Goal: Task Accomplishment & Management: Manage account settings

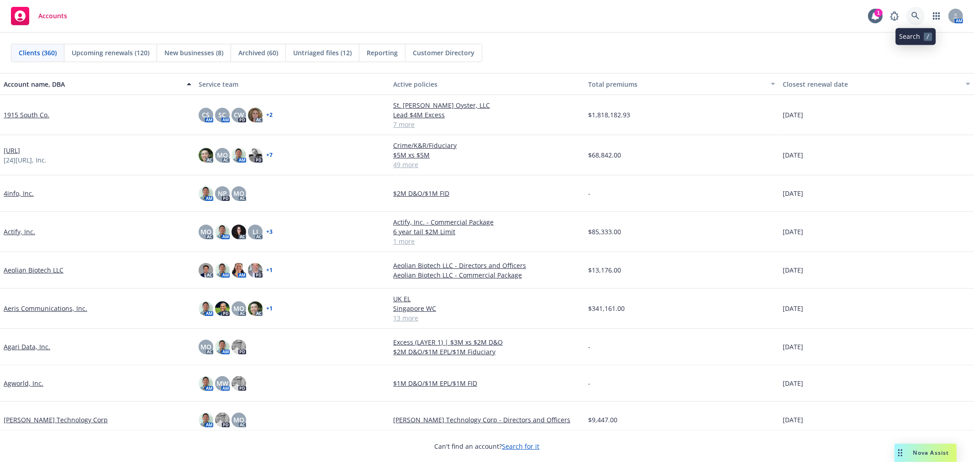
click at [918, 14] on icon at bounding box center [915, 16] width 8 height 8
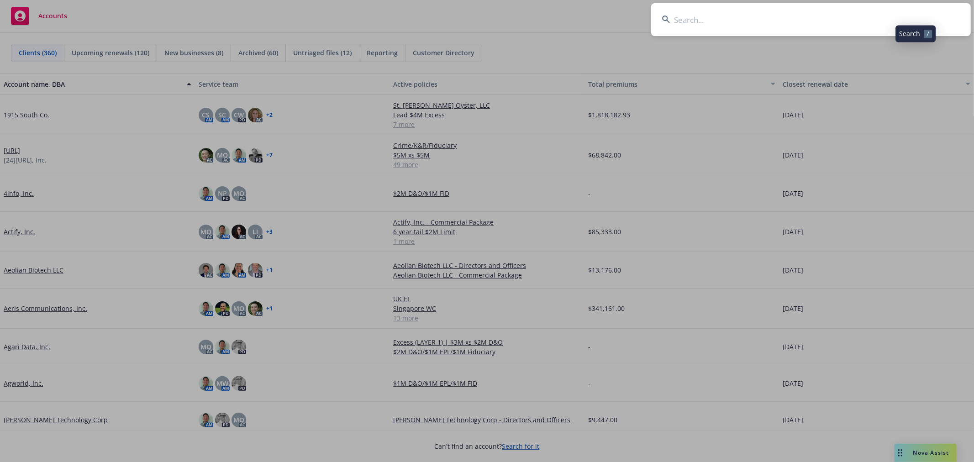
click at [868, 29] on input at bounding box center [810, 19] width 319 height 33
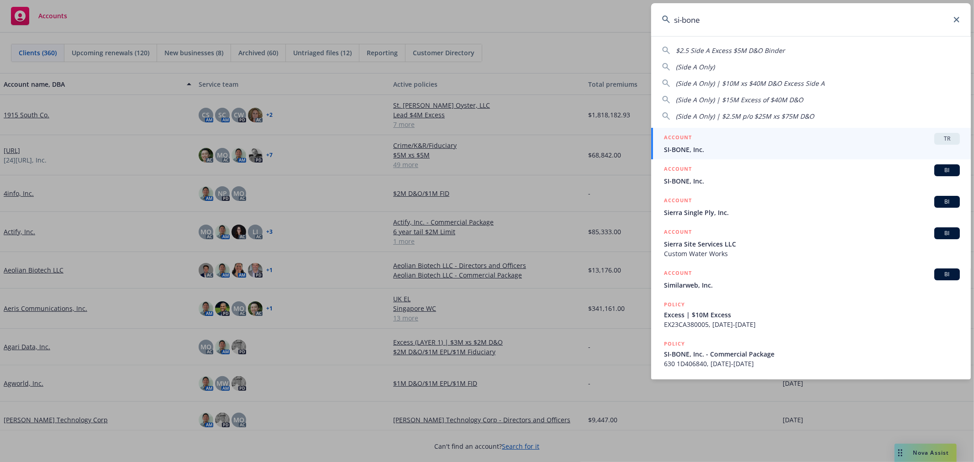
type input "si-bone"
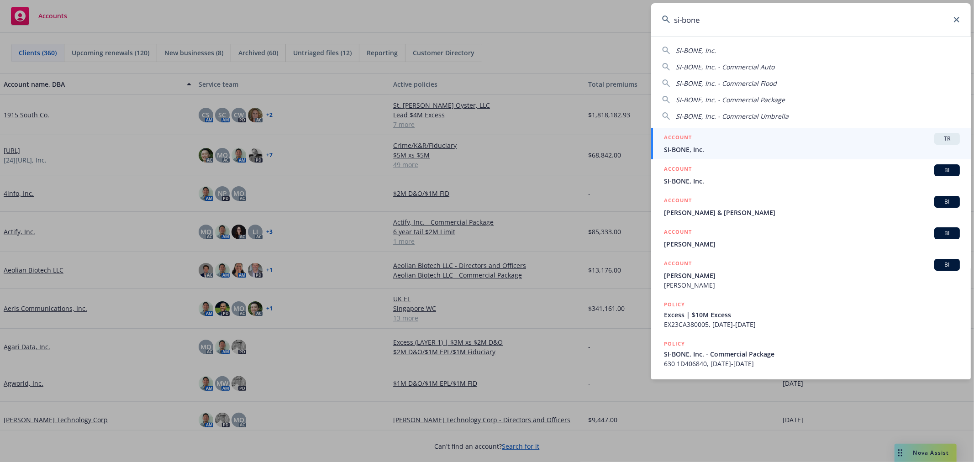
click at [746, 145] on span "SI-BONE, Inc." at bounding box center [812, 150] width 296 height 10
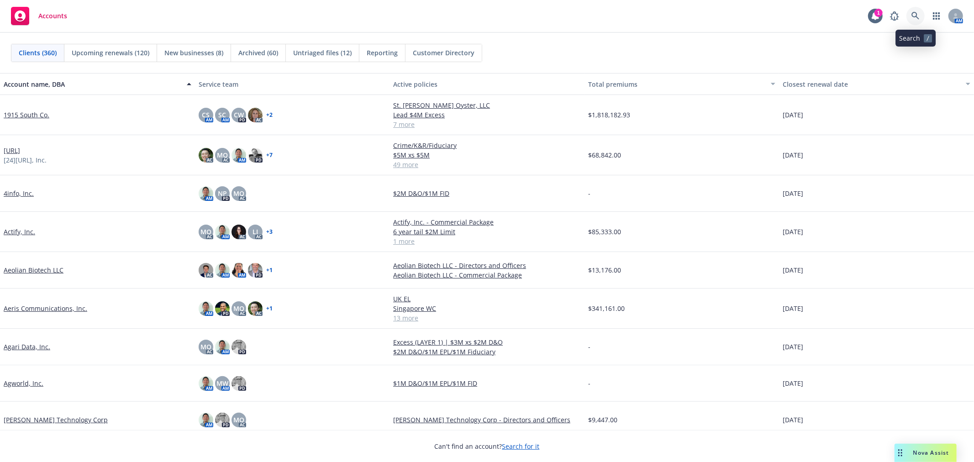
click at [920, 12] on link at bounding box center [915, 16] width 18 height 18
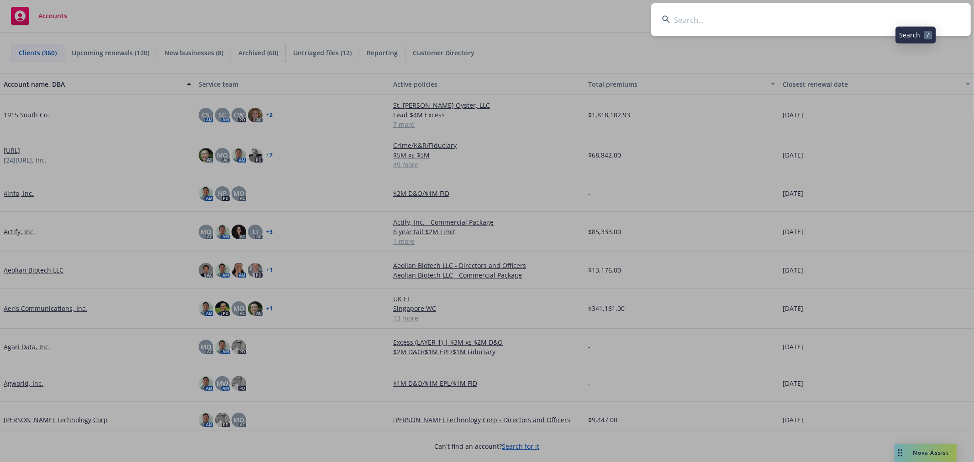
click at [904, 15] on input at bounding box center [810, 19] width 319 height 33
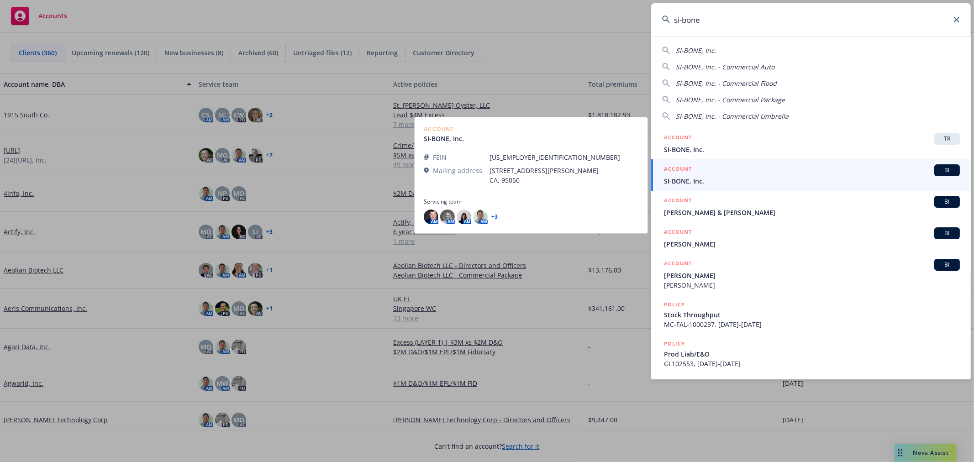
type input "si-bone"
click at [859, 172] on div "ACCOUNT BI" at bounding box center [812, 170] width 296 height 12
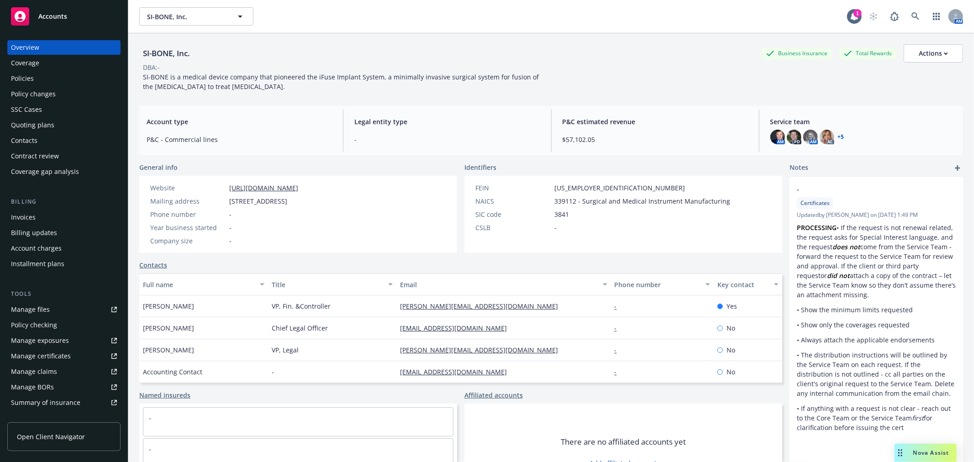
click at [21, 120] on div "Quoting plans" at bounding box center [32, 125] width 43 height 15
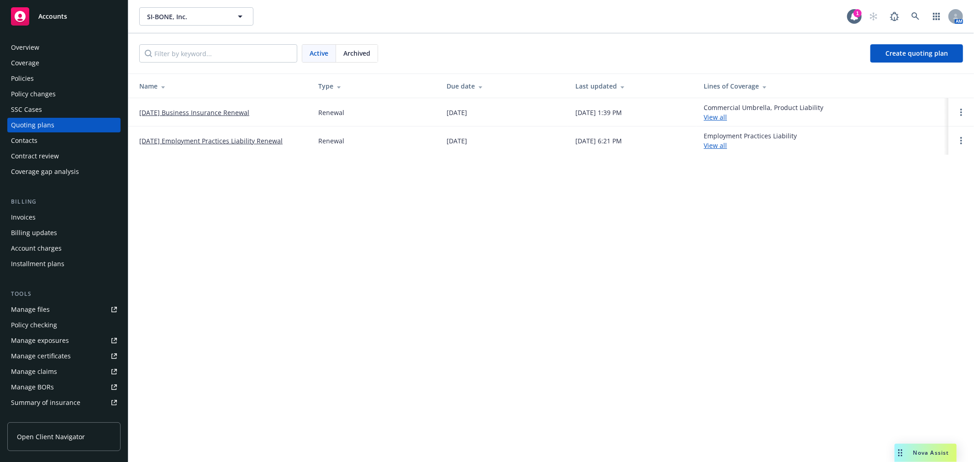
click at [176, 142] on link "10/01/25 Employment Practices Liability Renewal" at bounding box center [210, 141] width 143 height 10
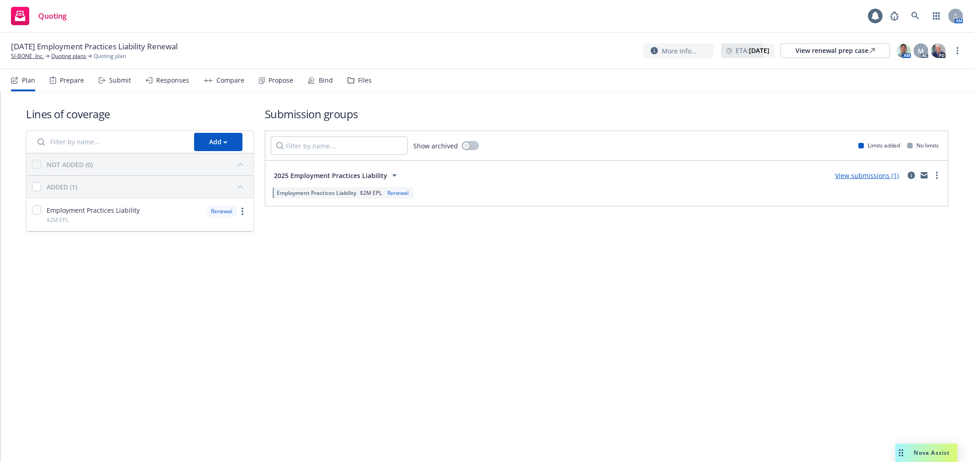
click at [361, 77] on div "Files" at bounding box center [365, 80] width 14 height 7
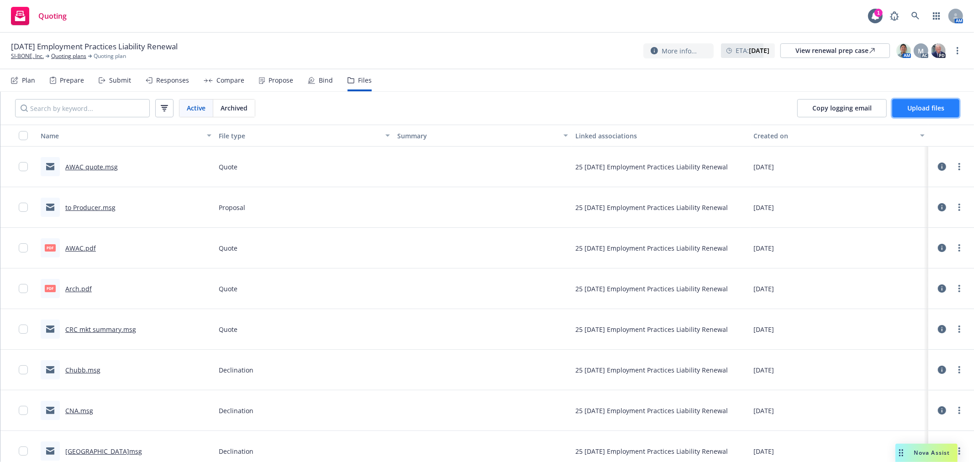
click at [929, 110] on span "Upload files" at bounding box center [925, 108] width 37 height 9
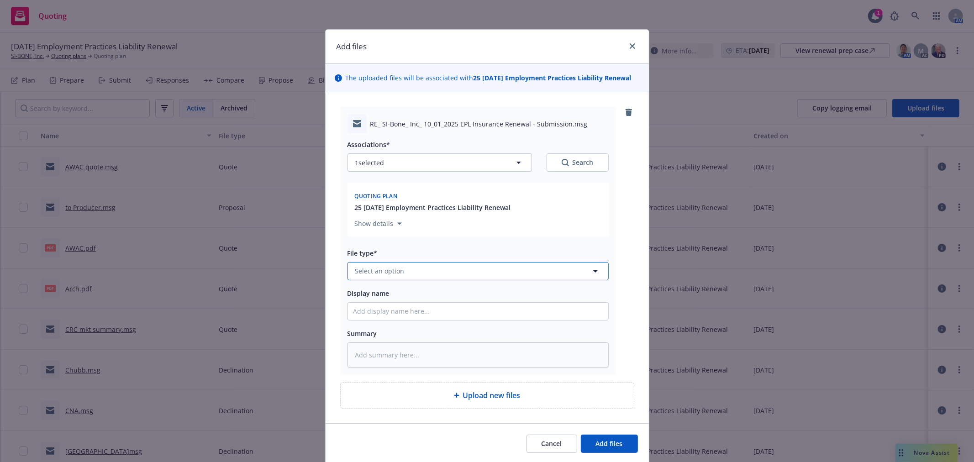
click at [404, 272] on button "Select an option" at bounding box center [477, 271] width 261 height 18
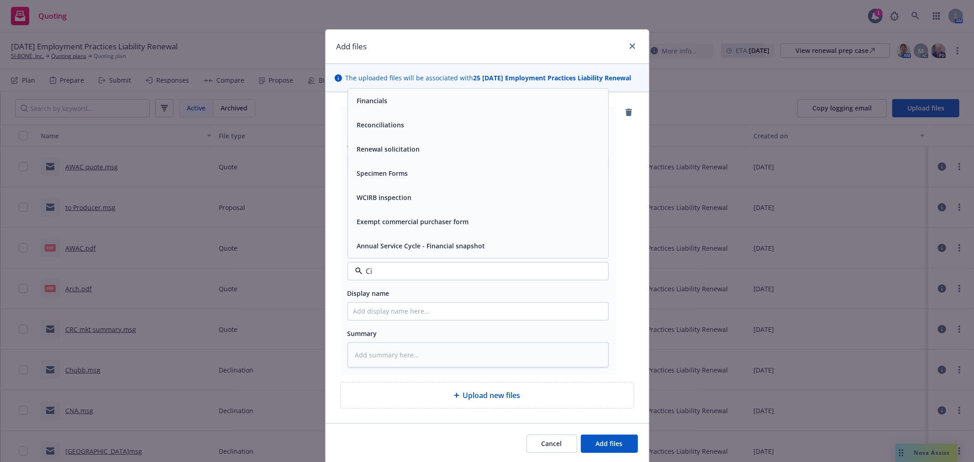
type input "C"
type input "COvera"
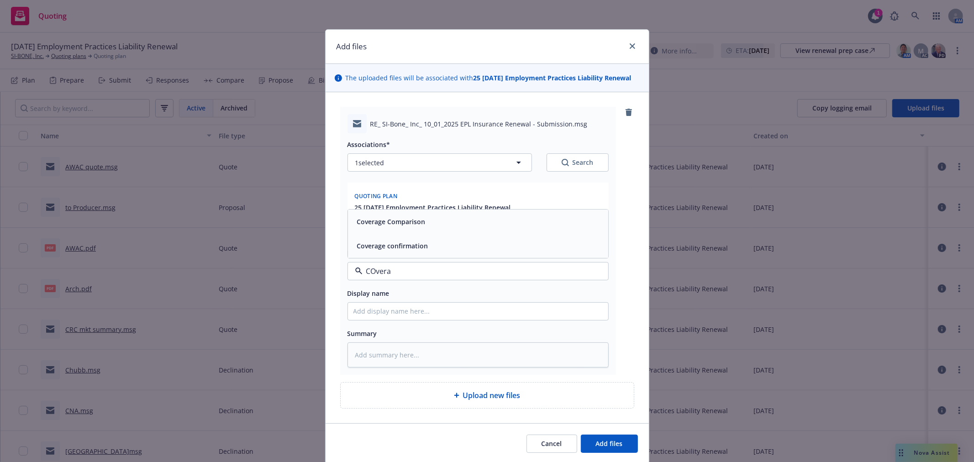
click at [376, 249] on span "Coverage confirmation" at bounding box center [392, 246] width 71 height 10
click at [382, 309] on input "Display name" at bounding box center [478, 311] width 260 height 17
type textarea "x"
type input "A"
type textarea "x"
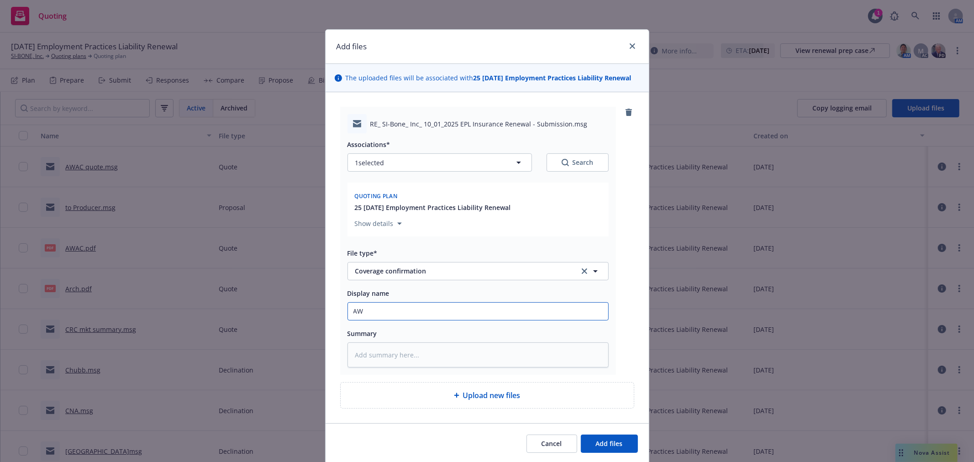
type input "AWX"
type textarea "x"
type input "AWXC"
type textarea "x"
type input "AWX"
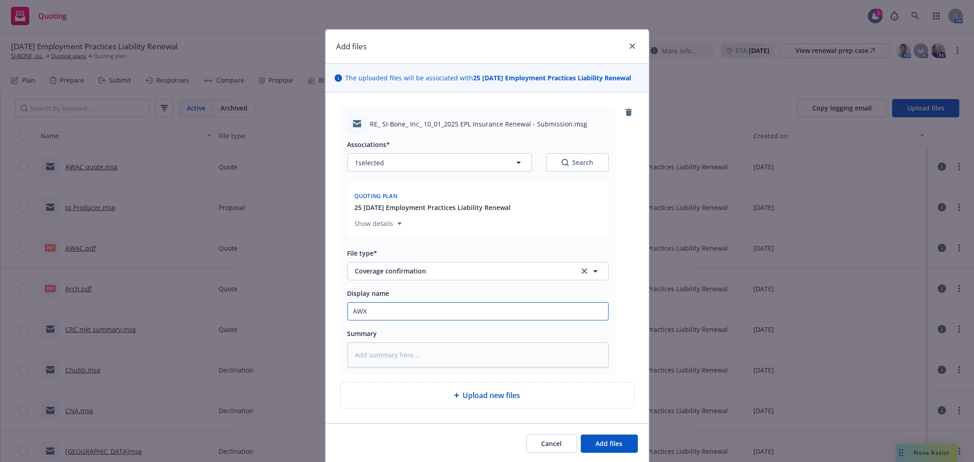
type textarea "x"
type input "AWXA"
type textarea "x"
type input "AWX"
type textarea "x"
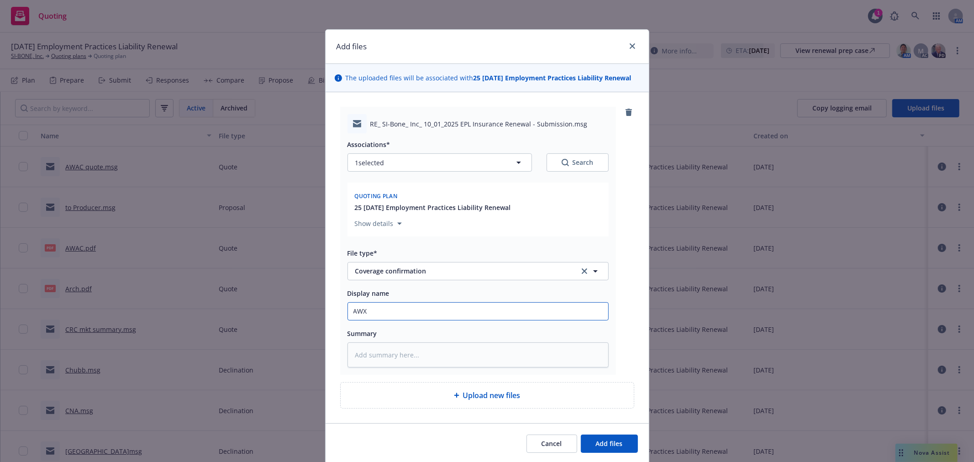
type input "AW"
type textarea "x"
type input "AWA"
type textarea "x"
type input "AWAC"
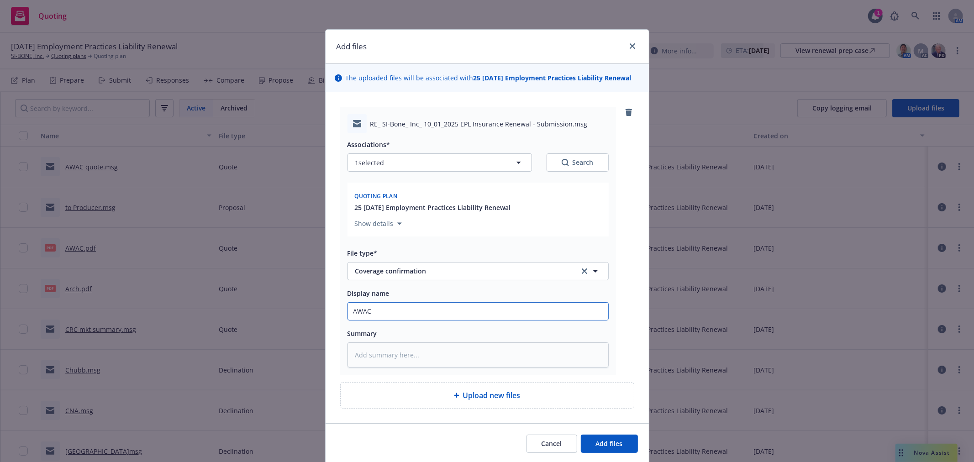
click at [581, 435] on button "Add files" at bounding box center [609, 444] width 57 height 18
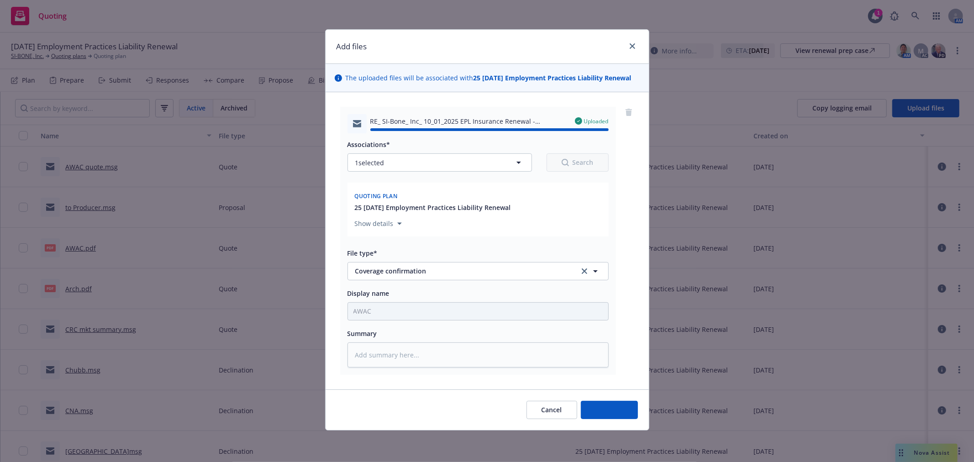
type textarea "x"
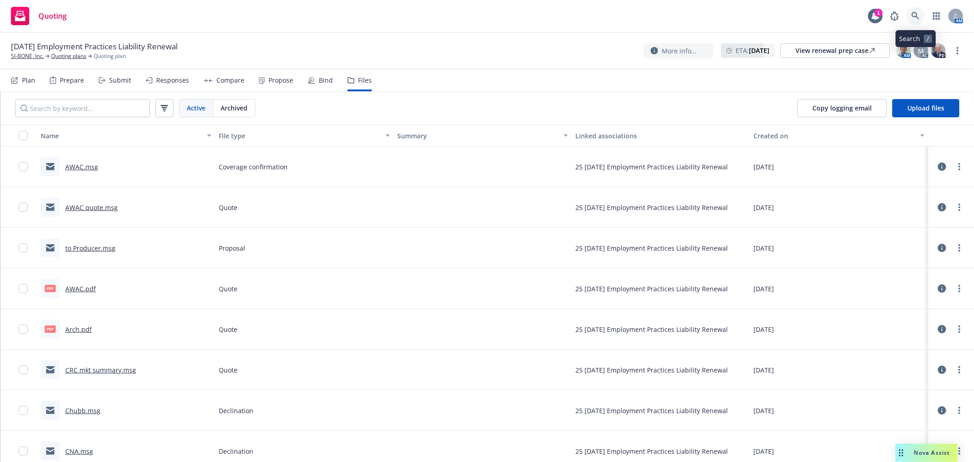
click at [912, 14] on icon at bounding box center [915, 16] width 8 height 8
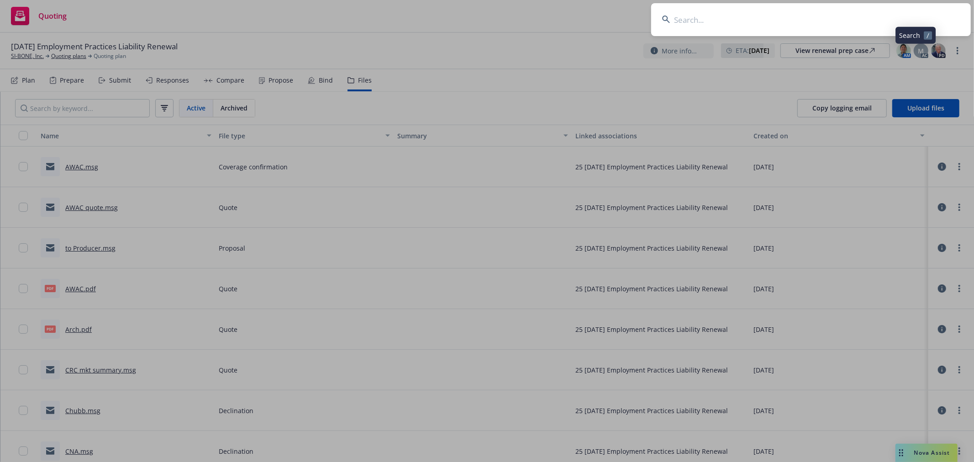
click at [876, 21] on input at bounding box center [810, 19] width 319 height 33
type input "face reality"
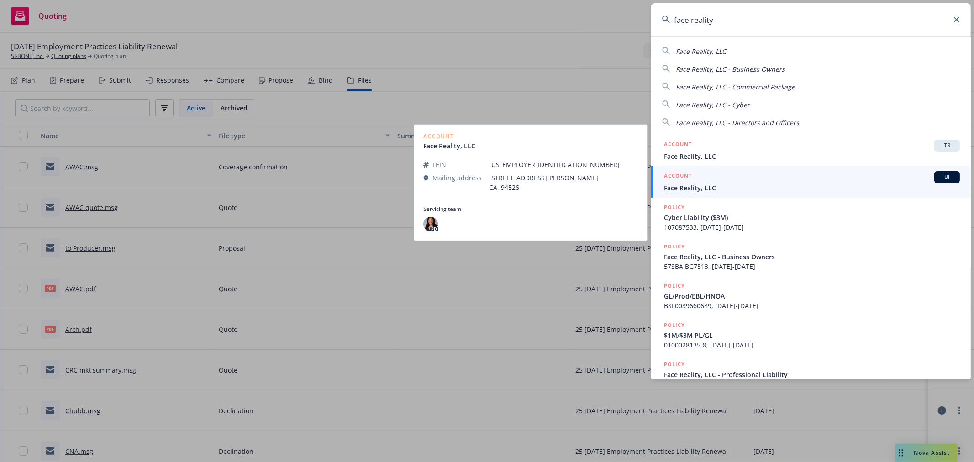
click at [724, 180] on div "ACCOUNT BI" at bounding box center [812, 177] width 296 height 12
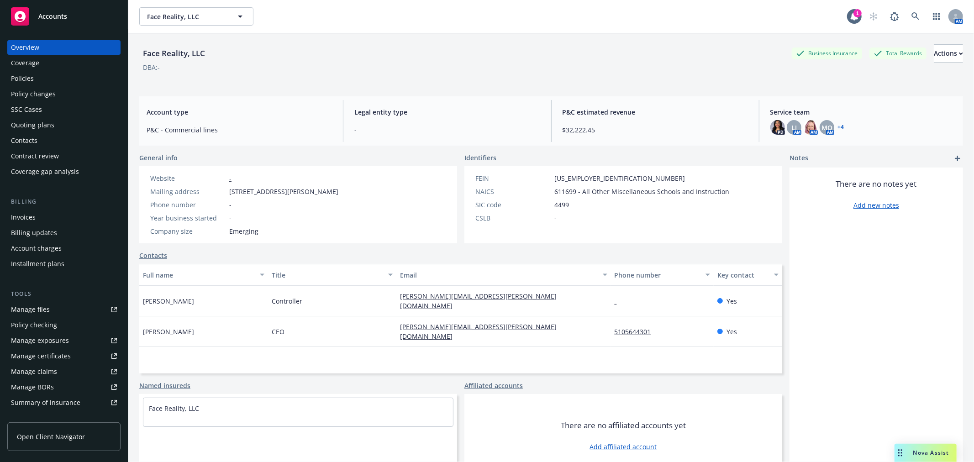
click at [15, 80] on div "Policies" at bounding box center [22, 78] width 23 height 15
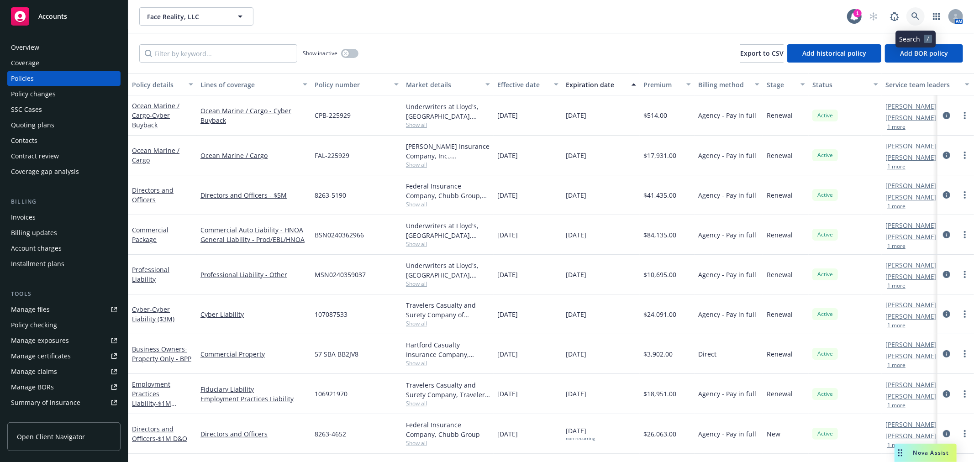
click at [916, 14] on icon at bounding box center [915, 16] width 8 height 8
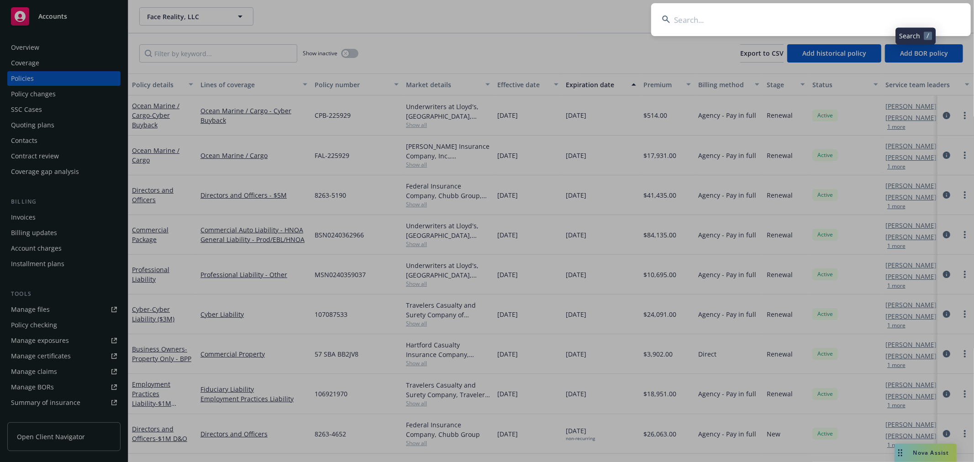
click at [787, 16] on input at bounding box center [810, 19] width 319 height 33
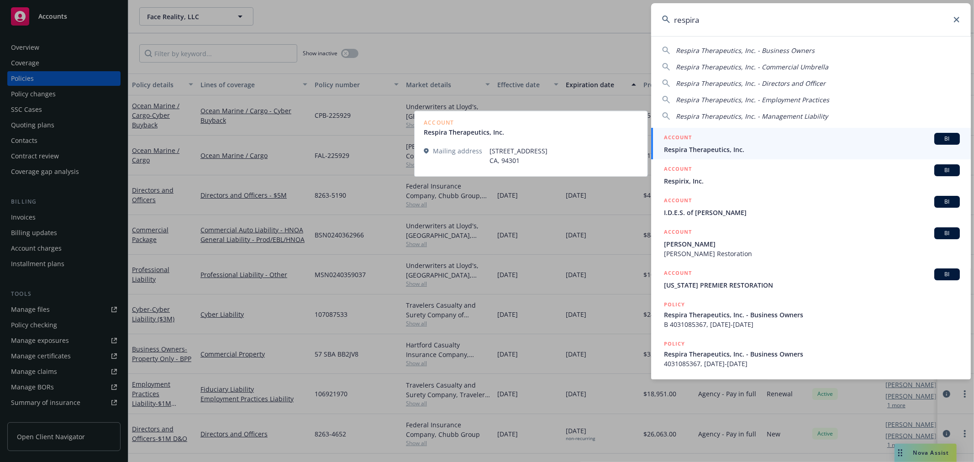
type input "respira"
click at [806, 141] on div "ACCOUNT BI" at bounding box center [812, 139] width 296 height 12
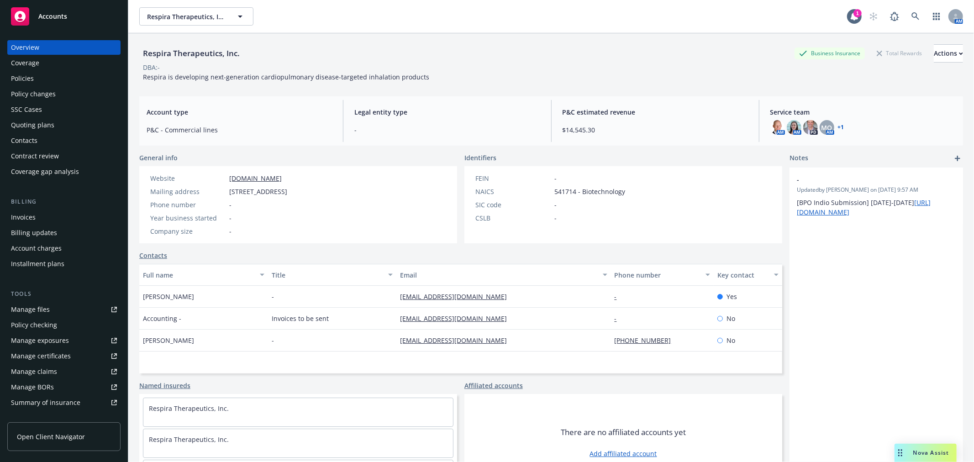
click at [26, 80] on div "Policies" at bounding box center [22, 78] width 23 height 15
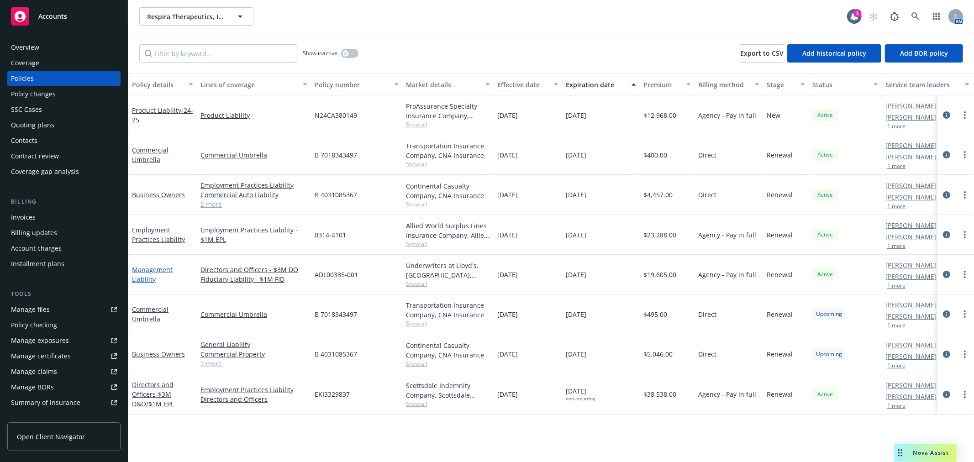
click at [133, 267] on link "Management Liability" at bounding box center [152, 274] width 41 height 18
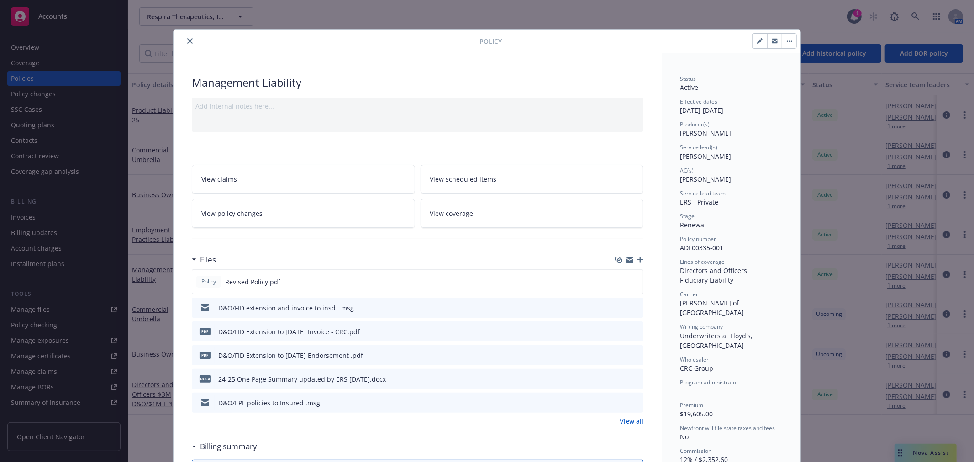
drag, startPoint x: 186, startPoint y: 38, endPoint x: 192, endPoint y: 66, distance: 28.0
click at [187, 39] on icon "close" at bounding box center [189, 40] width 5 height 5
